Goal: Find specific page/section: Find specific page/section

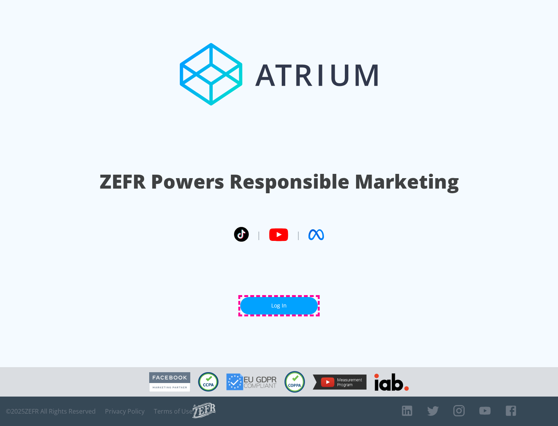
click at [279, 306] on link "Log In" at bounding box center [278, 305] width 77 height 17
